Goal: Task Accomplishment & Management: Manage account settings

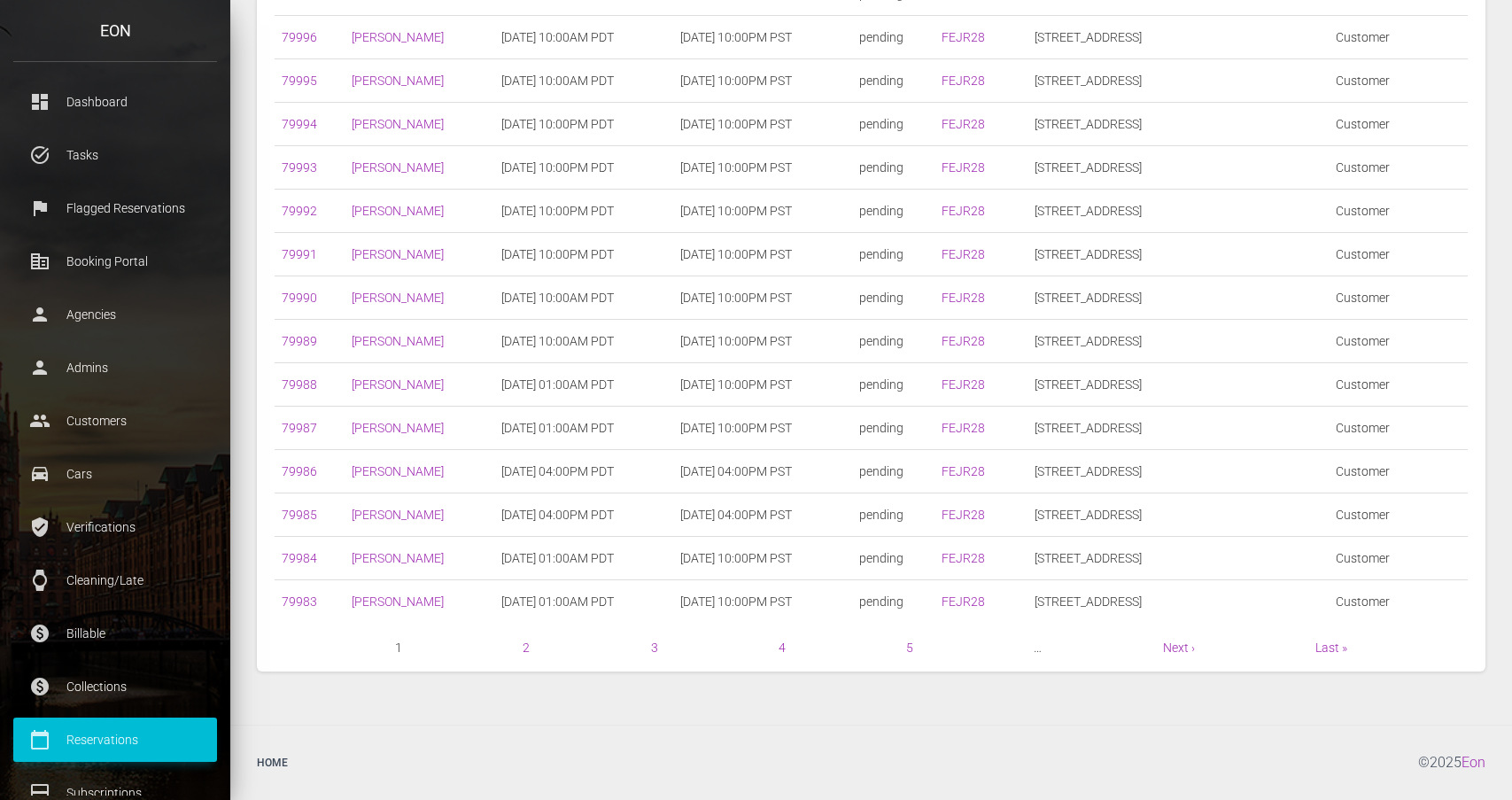
scroll to position [672, 0]
click at [1159, 640] on nav "1 2 3 4 5 … Next › Last »" at bounding box center [871, 647] width 1193 height 22
click at [1172, 644] on link "Next ›" at bounding box center [1179, 647] width 32 height 14
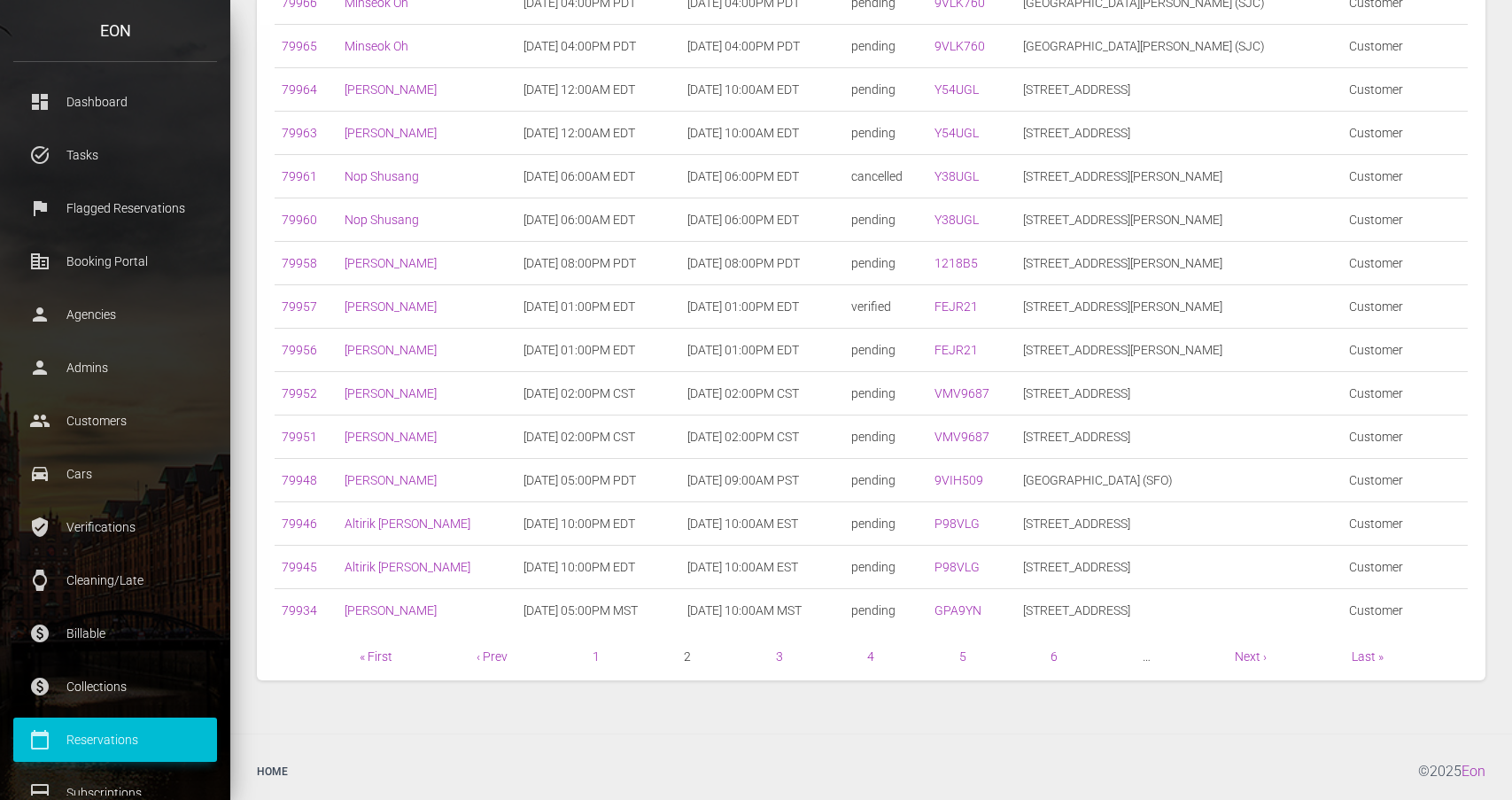
scroll to position [664, 0]
click at [153, 89] on p "Dashboard" at bounding box center [115, 102] width 177 height 26
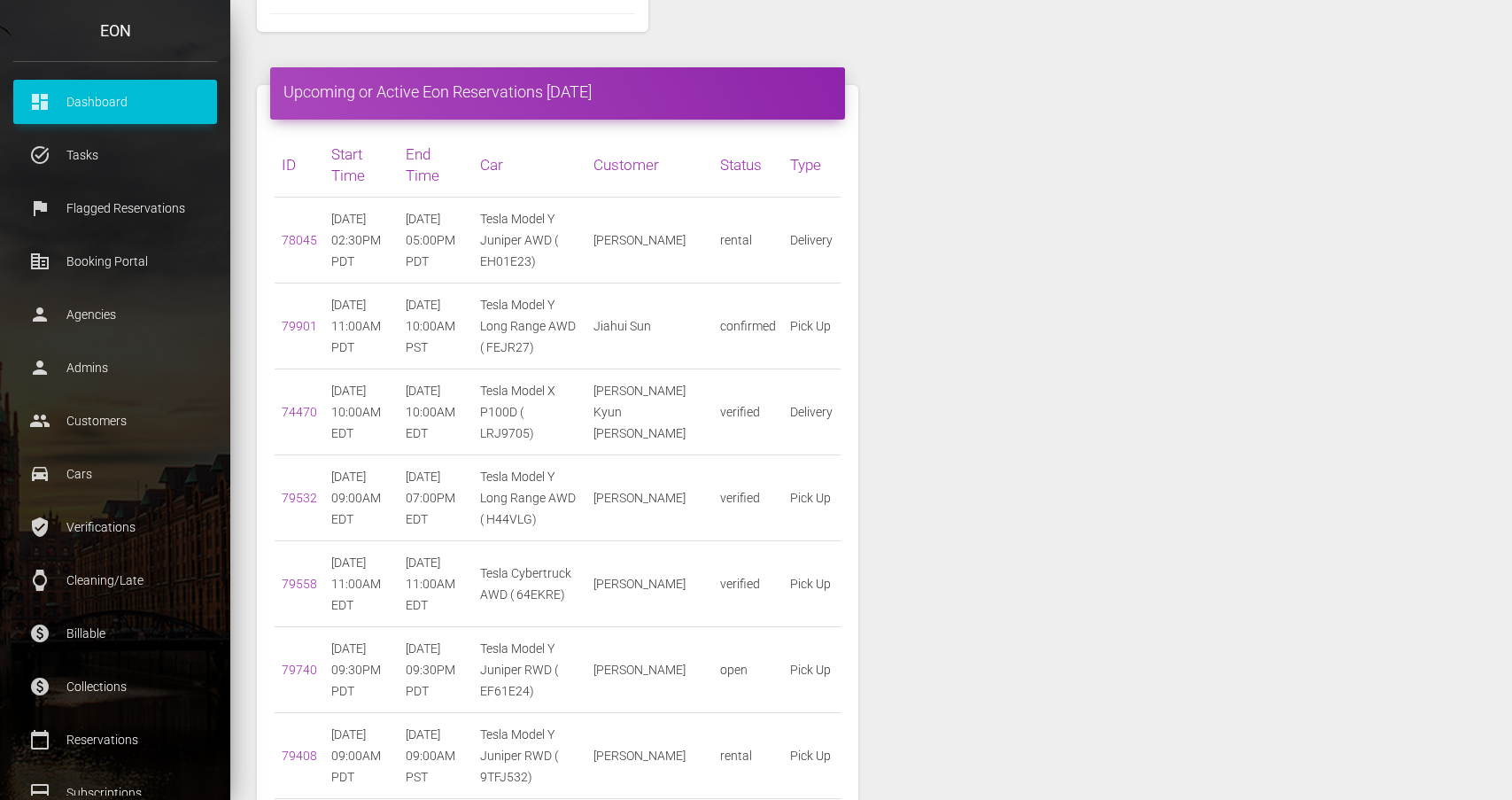
scroll to position [1920, 0]
click at [297, 318] on link "79901" at bounding box center [300, 324] width 36 height 14
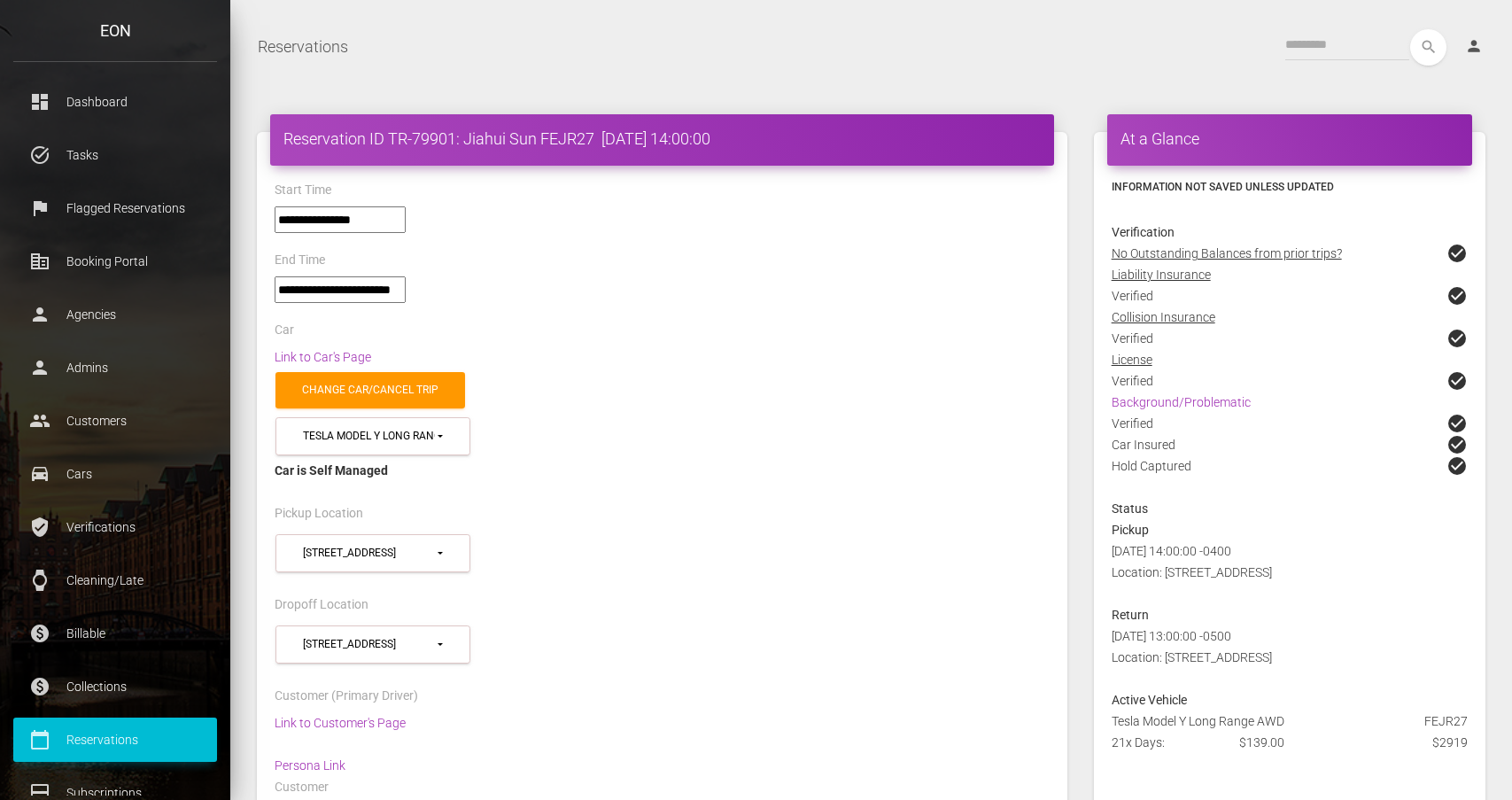
select select "*****"
select select
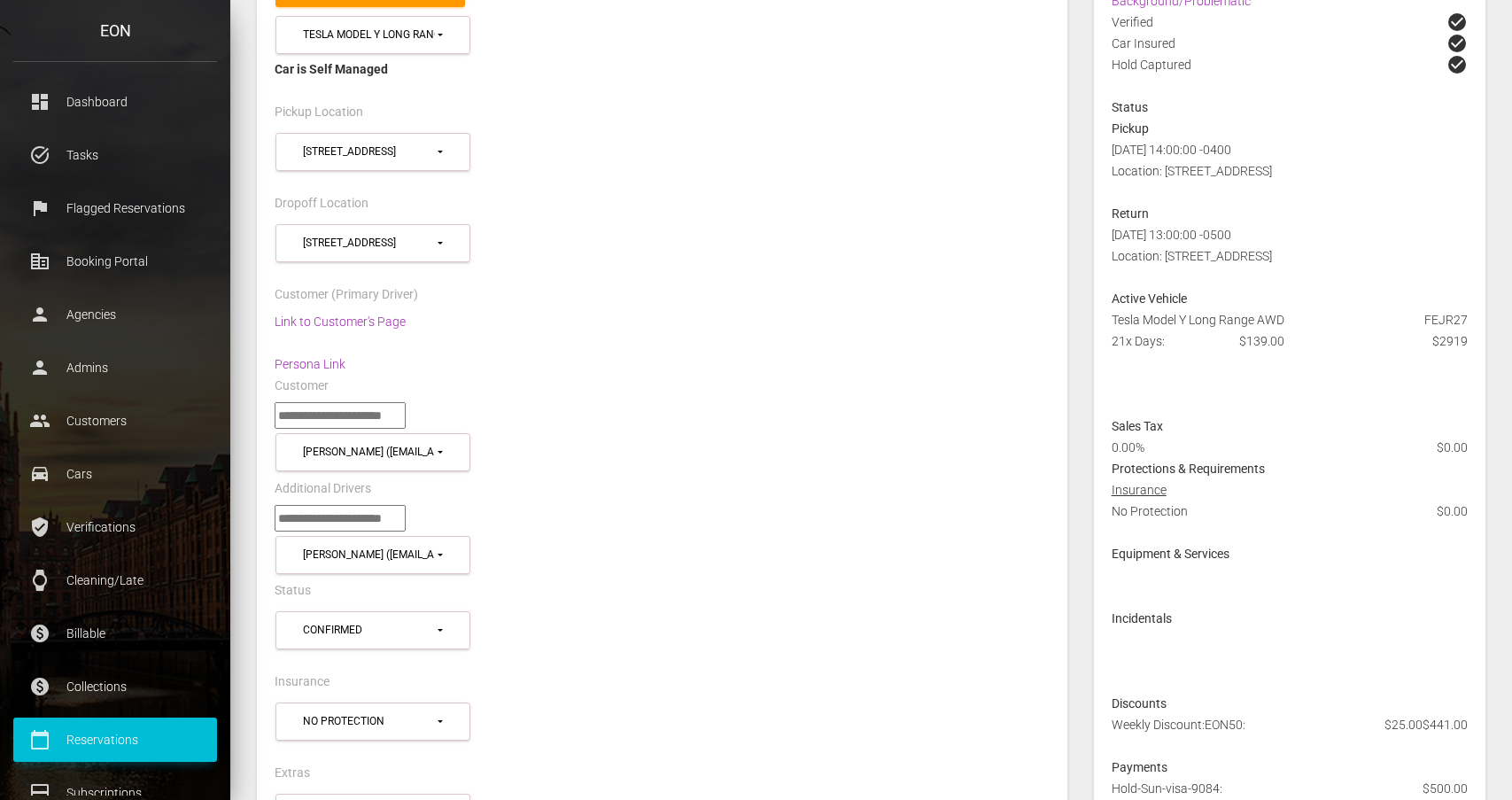
scroll to position [391, 0]
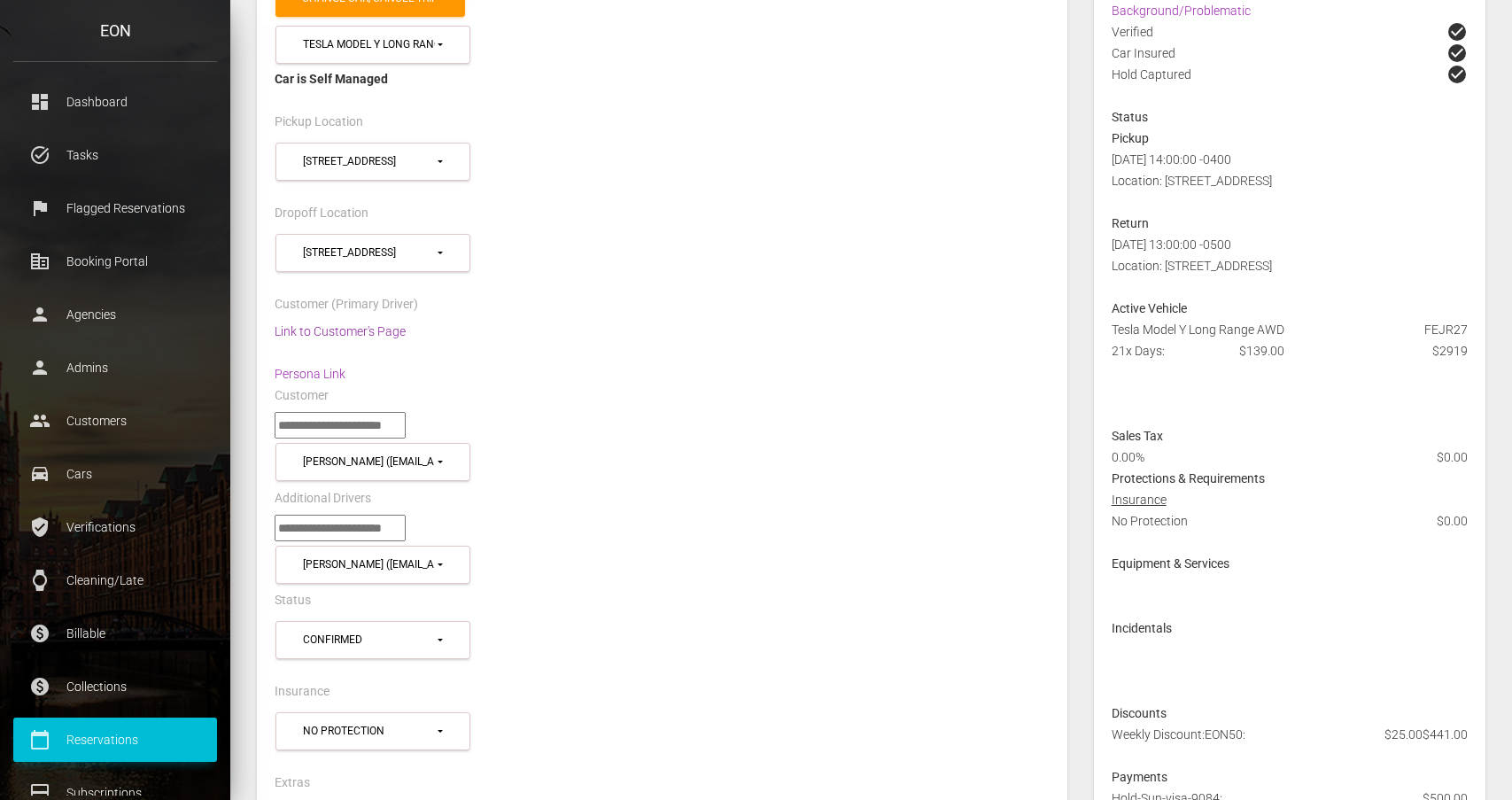
click at [365, 331] on link "Link to Customer's Page" at bounding box center [339, 331] width 131 height 14
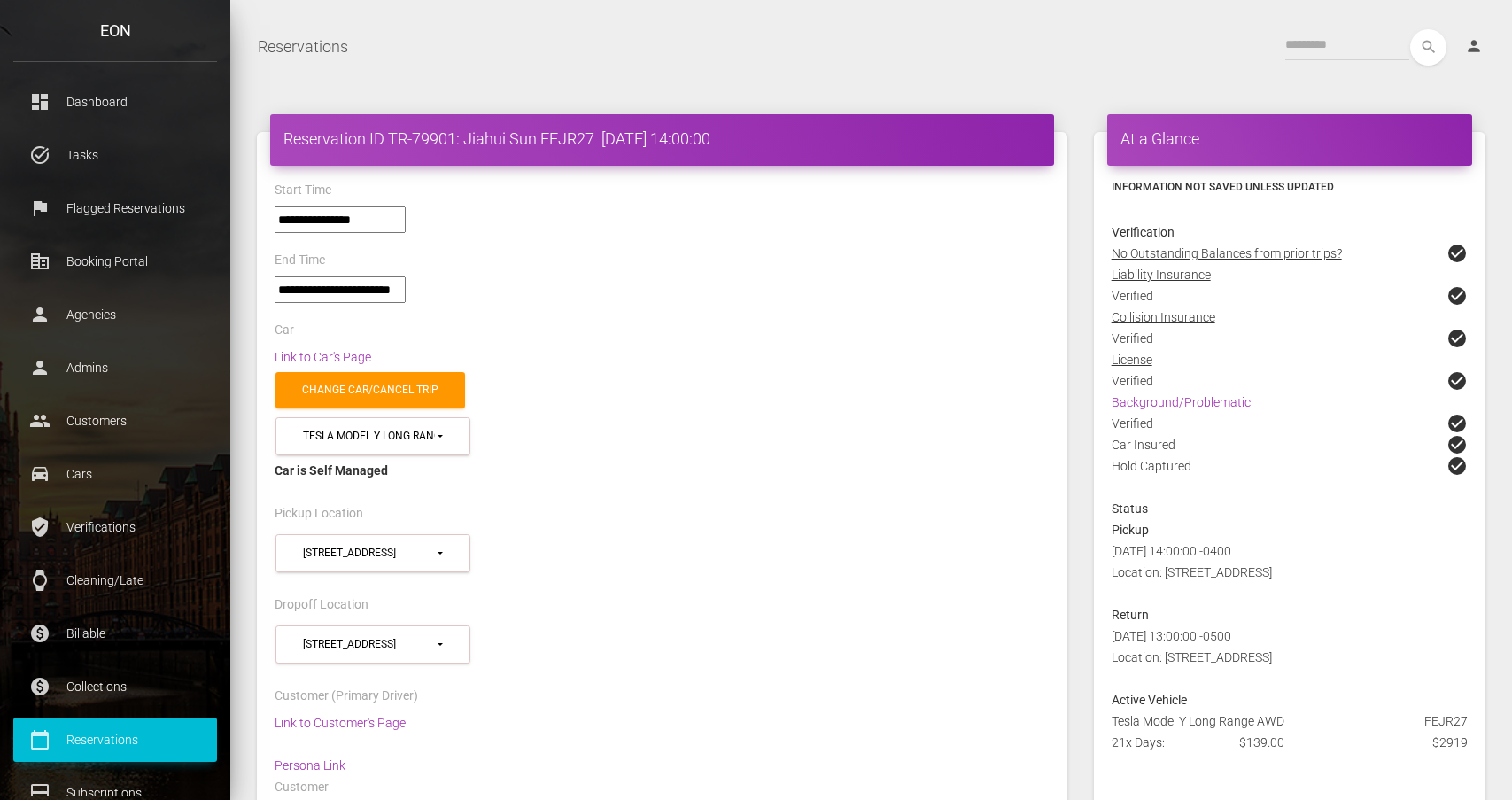
scroll to position [0, 0]
click at [499, 140] on h4 "Reservation ID TR-79901: Jiahui Sun FEJR27 2025-10-15 14:00:00" at bounding box center [663, 138] width 758 height 22
click at [97, 749] on p "Reservations" at bounding box center [115, 740] width 177 height 26
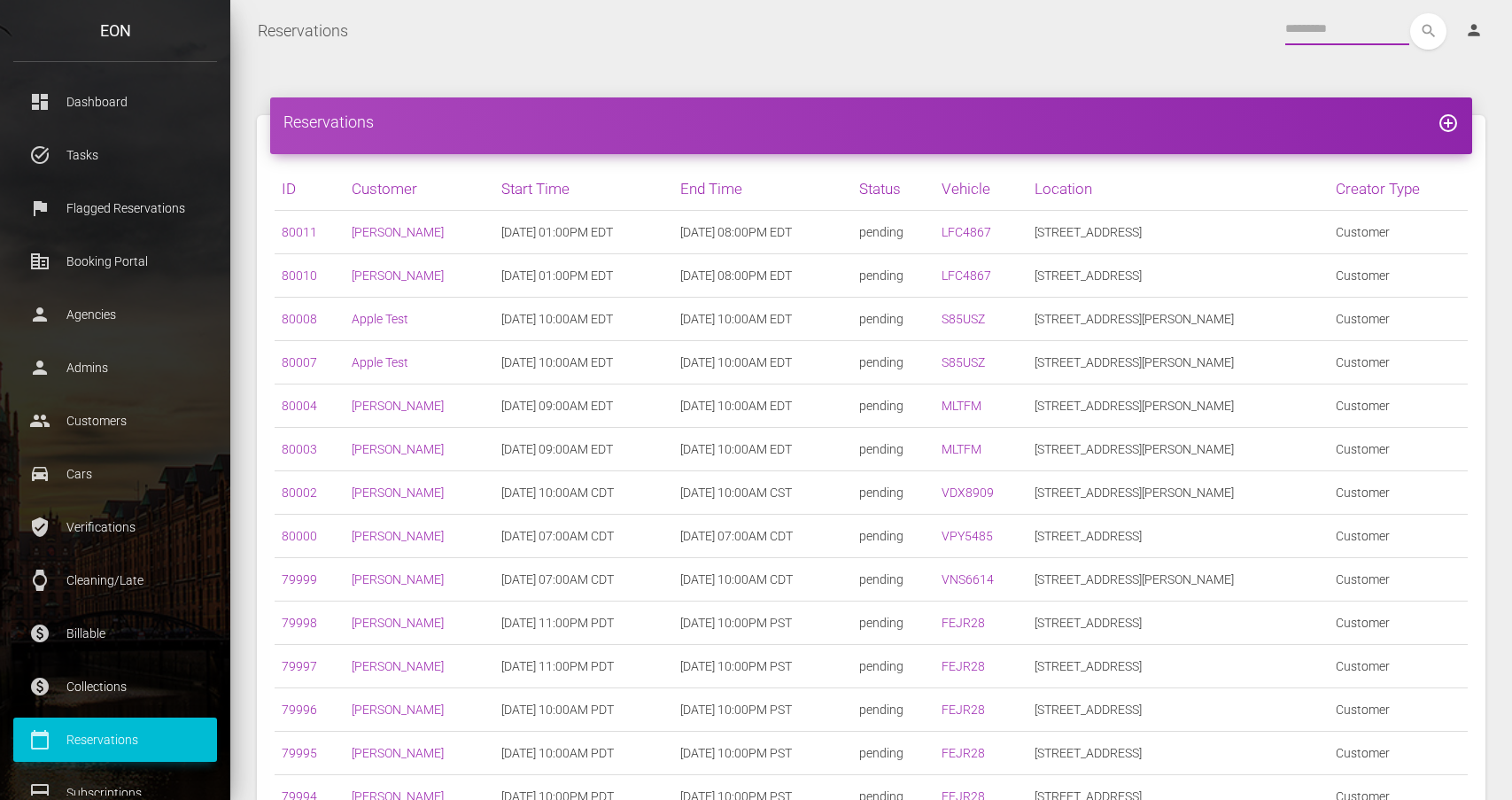
click at [1341, 30] on input "text" at bounding box center [1348, 29] width 124 height 32
paste input "******"
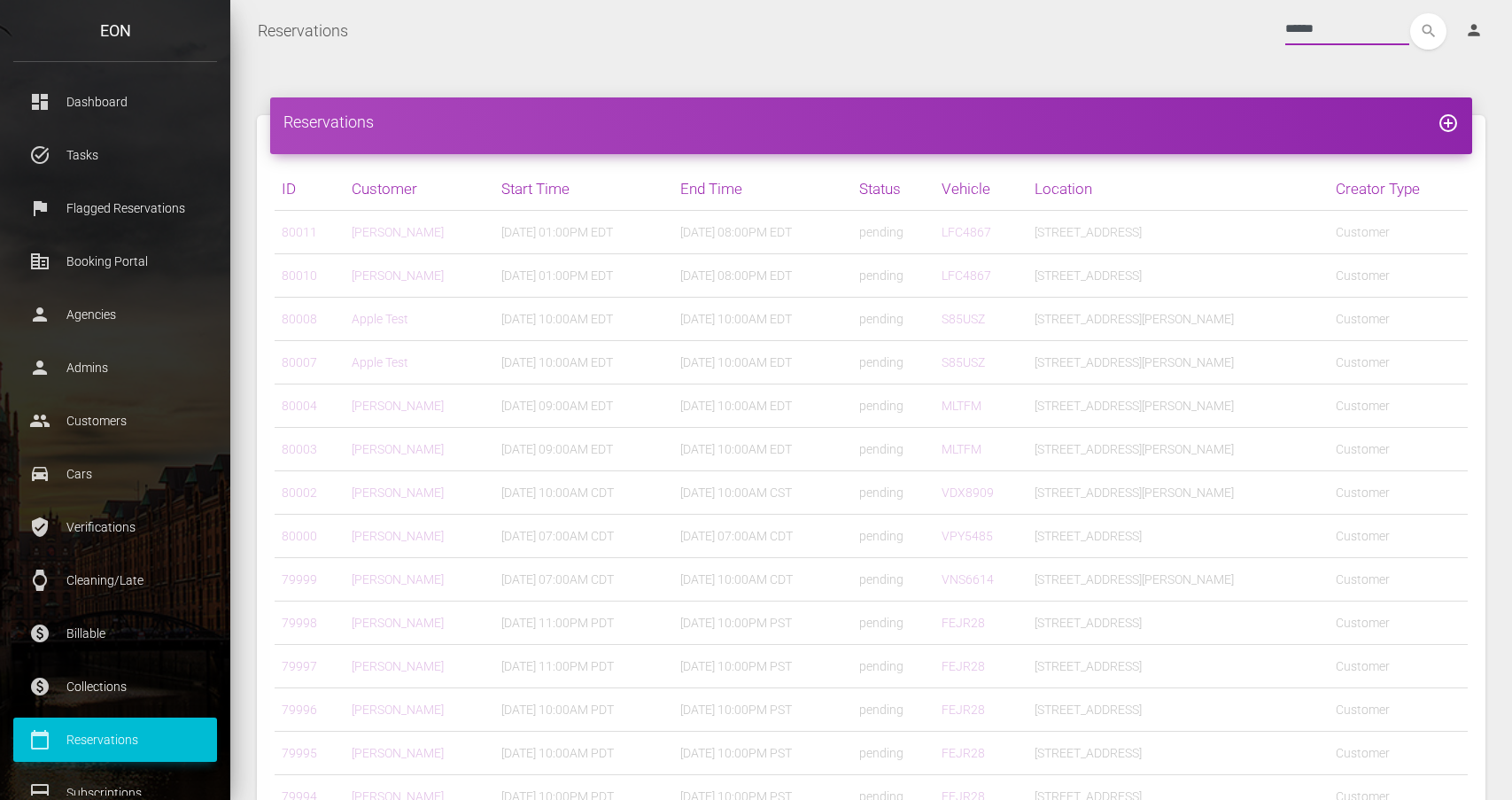
type input "******"
click at [1428, 31] on button "search" at bounding box center [1428, 31] width 37 height 37
